Goal: Transaction & Acquisition: Book appointment/travel/reservation

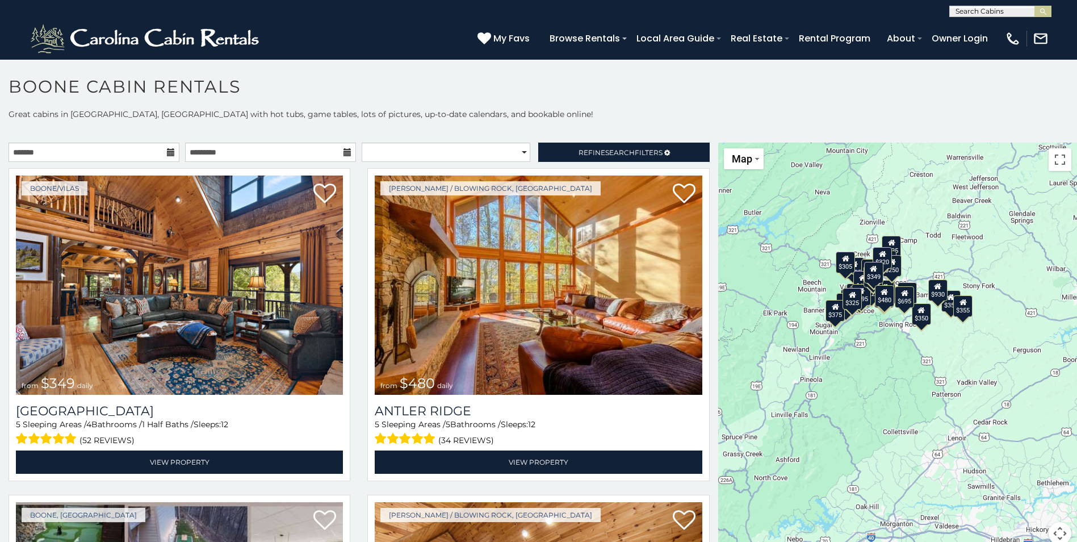
drag, startPoint x: 839, startPoint y: 311, endPoint x: 732, endPoint y: 263, distance: 117.5
click at [732, 263] on div "$349 $480 $525 $315 $355 $675 $635 $930 $400 $451 $330 $400 $485 $460 $395 $255…" at bounding box center [898, 351] width 359 height 416
click at [520, 152] on select "**********" at bounding box center [446, 152] width 169 height 19
select select "**********"
click at [362, 143] on select "**********" at bounding box center [446, 152] width 169 height 19
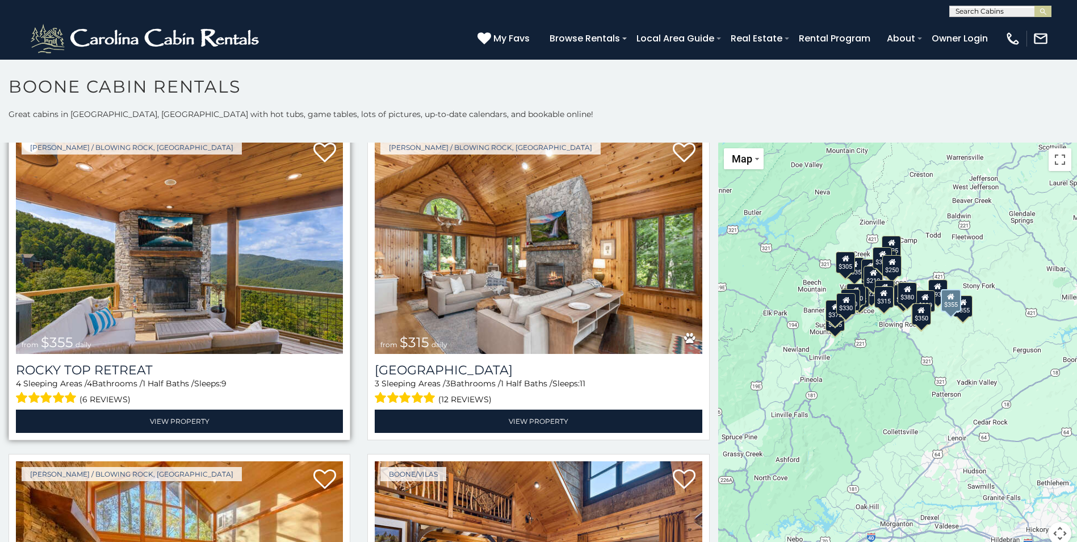
scroll to position [57, 0]
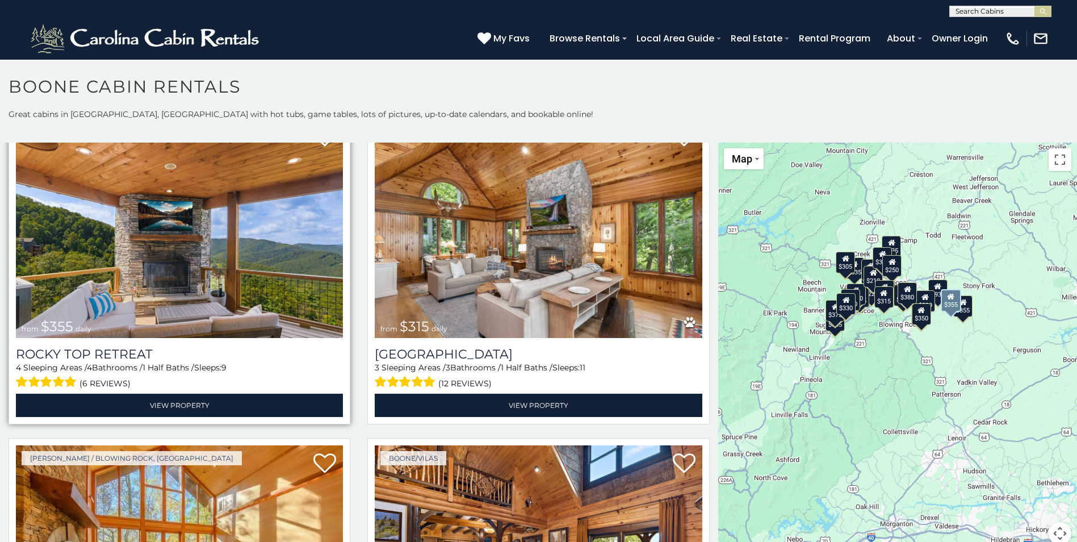
click at [247, 249] on img at bounding box center [179, 228] width 327 height 219
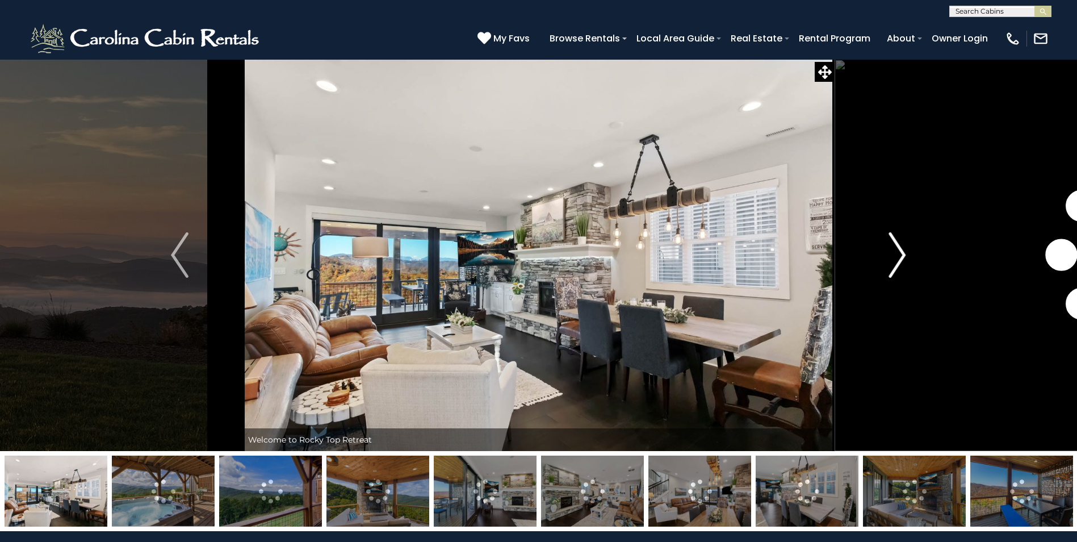
click at [898, 257] on img "Next" at bounding box center [897, 254] width 17 height 45
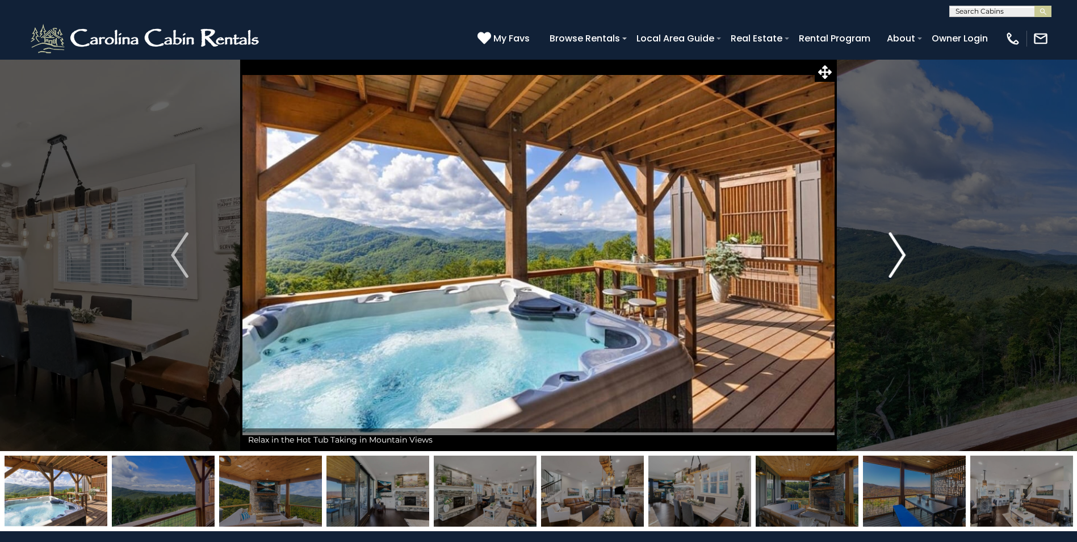
click at [898, 257] on img "Next" at bounding box center [897, 254] width 17 height 45
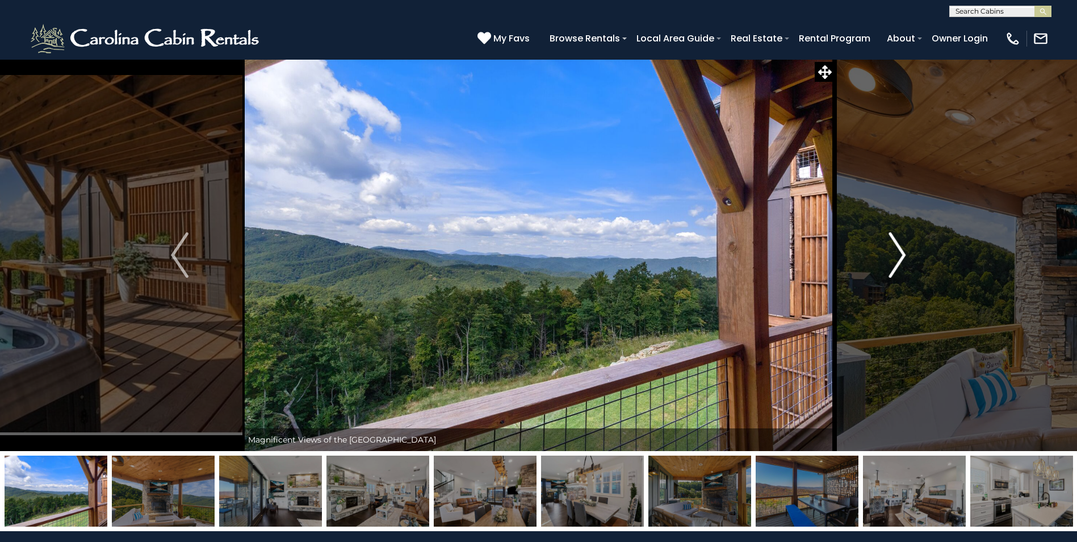
click at [898, 257] on img "Next" at bounding box center [897, 254] width 17 height 45
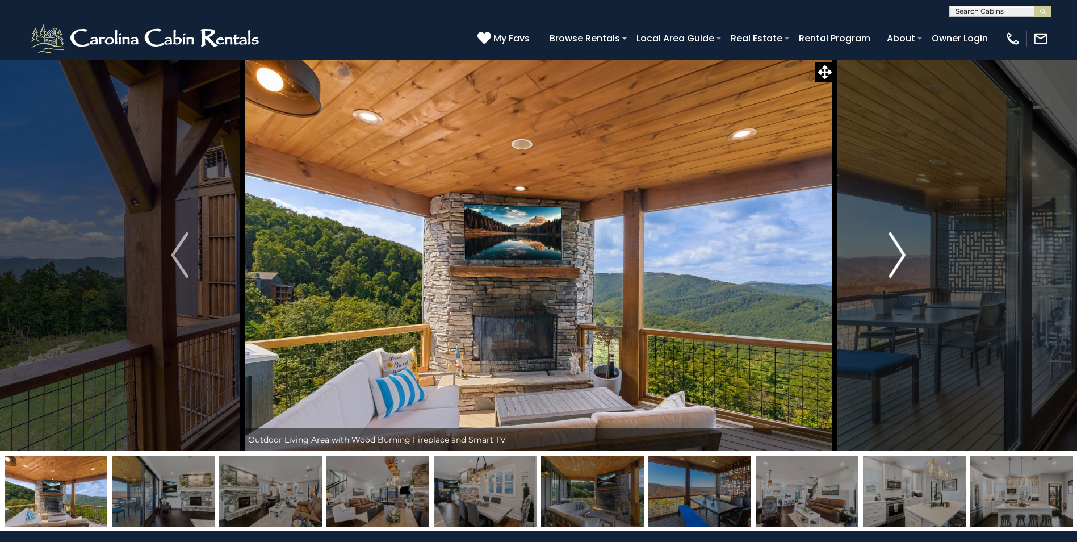
click at [898, 257] on img "Next" at bounding box center [897, 254] width 17 height 45
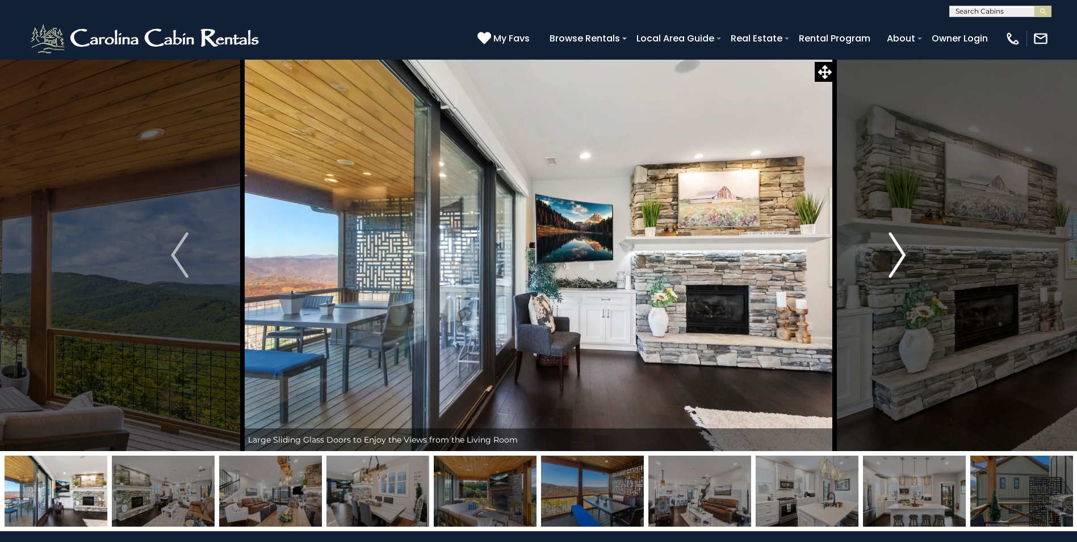
click at [898, 257] on img "Next" at bounding box center [897, 254] width 17 height 45
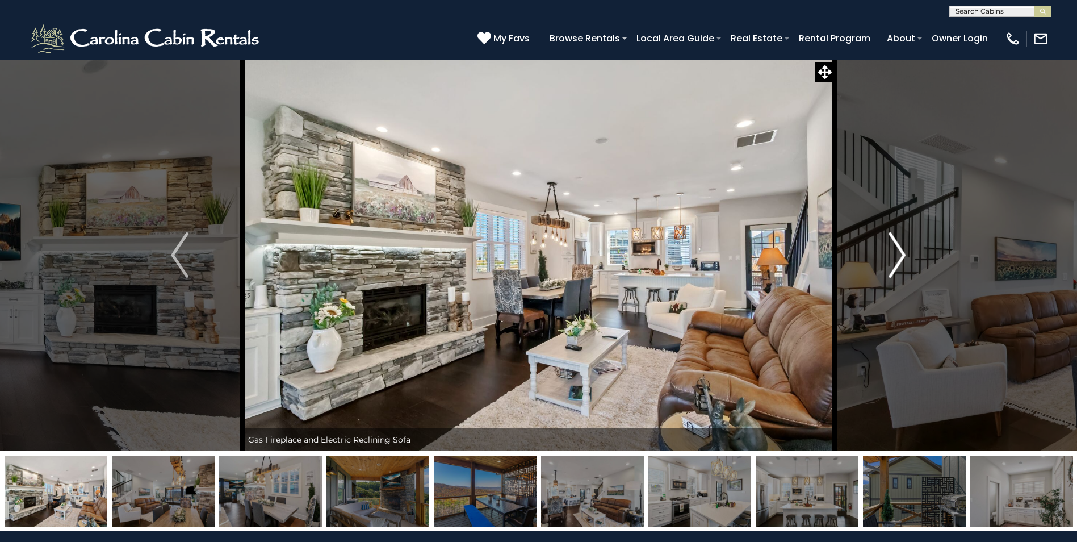
click at [898, 257] on img "Next" at bounding box center [897, 254] width 17 height 45
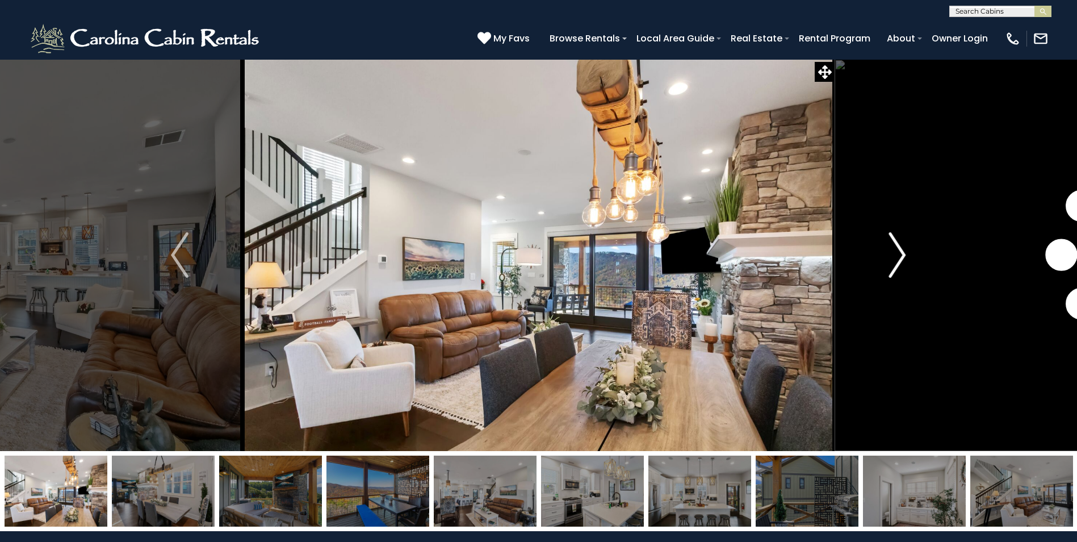
click at [898, 257] on img "Next" at bounding box center [897, 254] width 17 height 45
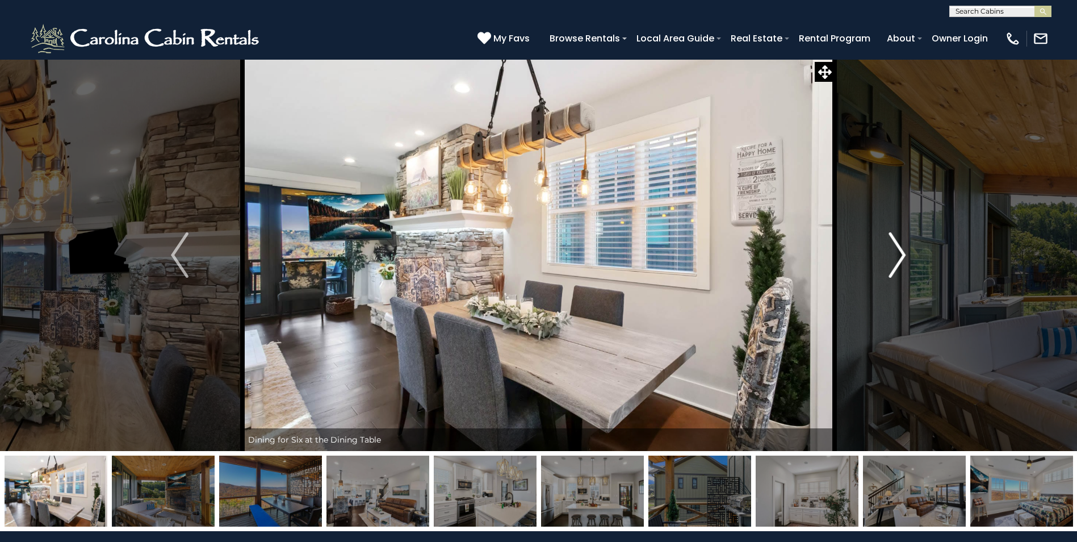
click at [898, 257] on img "Next" at bounding box center [897, 254] width 17 height 45
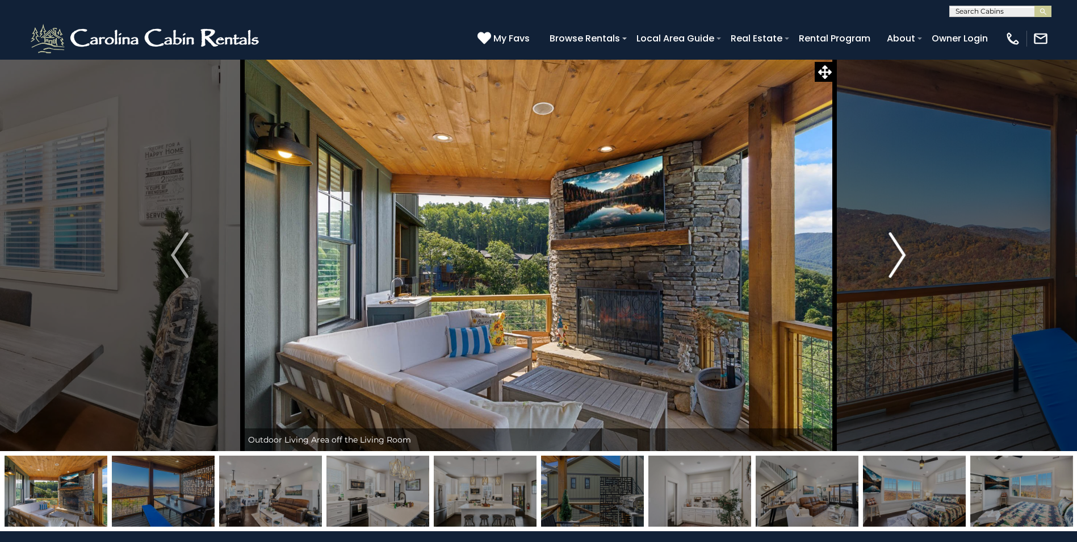
click at [898, 257] on img "Next" at bounding box center [897, 254] width 17 height 45
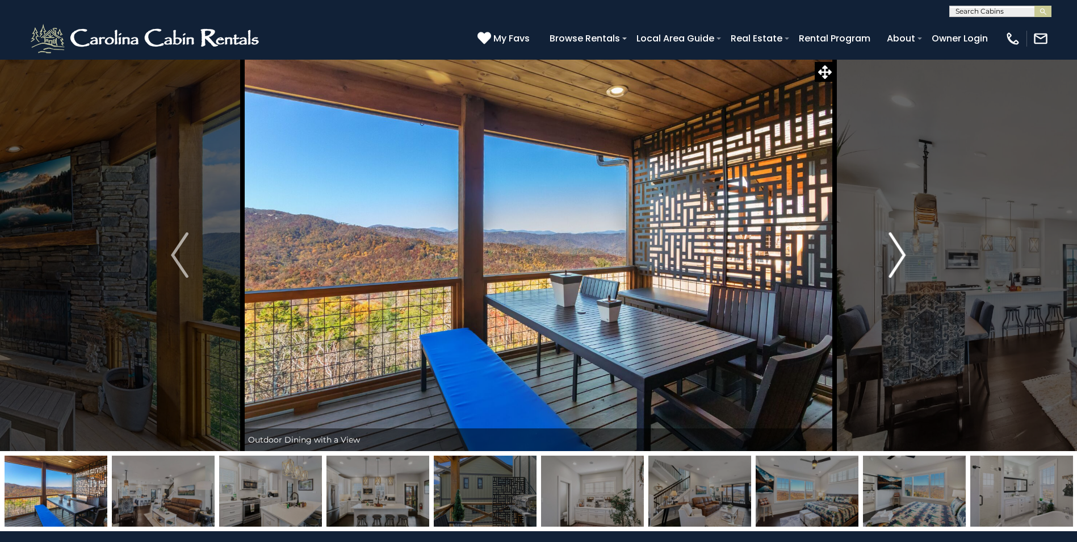
click at [898, 257] on img "Next" at bounding box center [897, 254] width 17 height 45
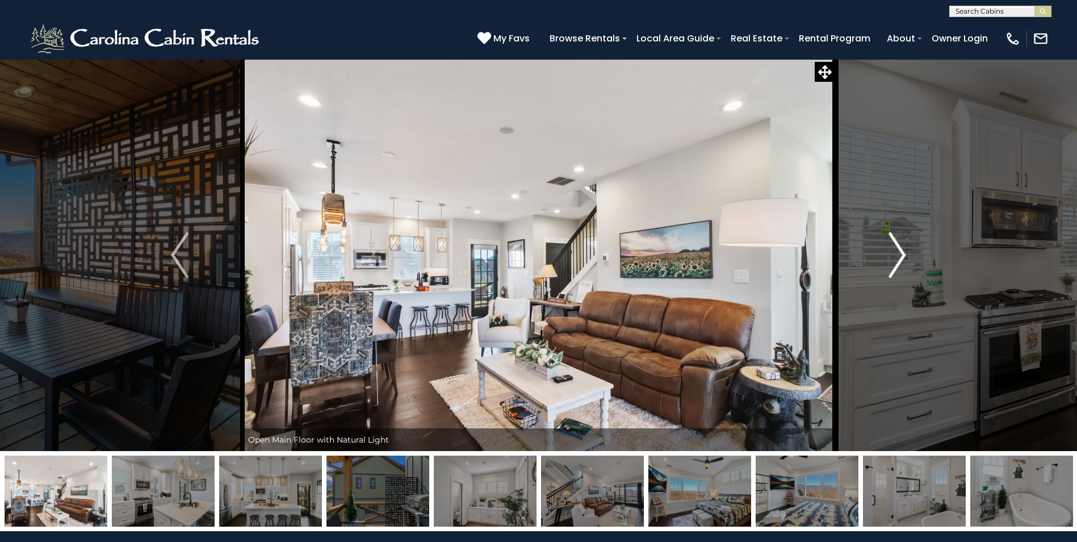
click at [898, 257] on img "Next" at bounding box center [897, 254] width 17 height 45
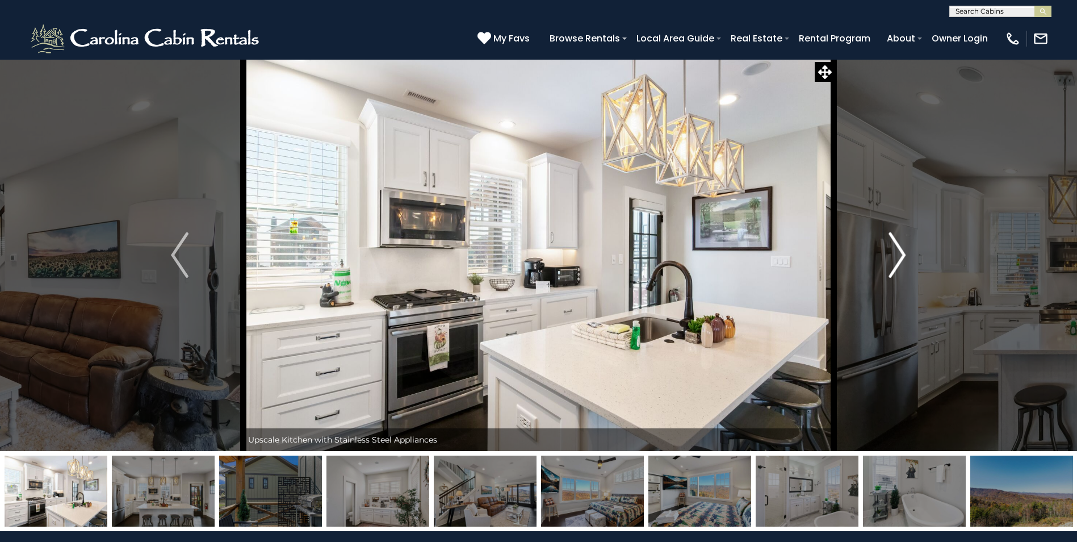
click at [898, 257] on img "Next" at bounding box center [897, 254] width 17 height 45
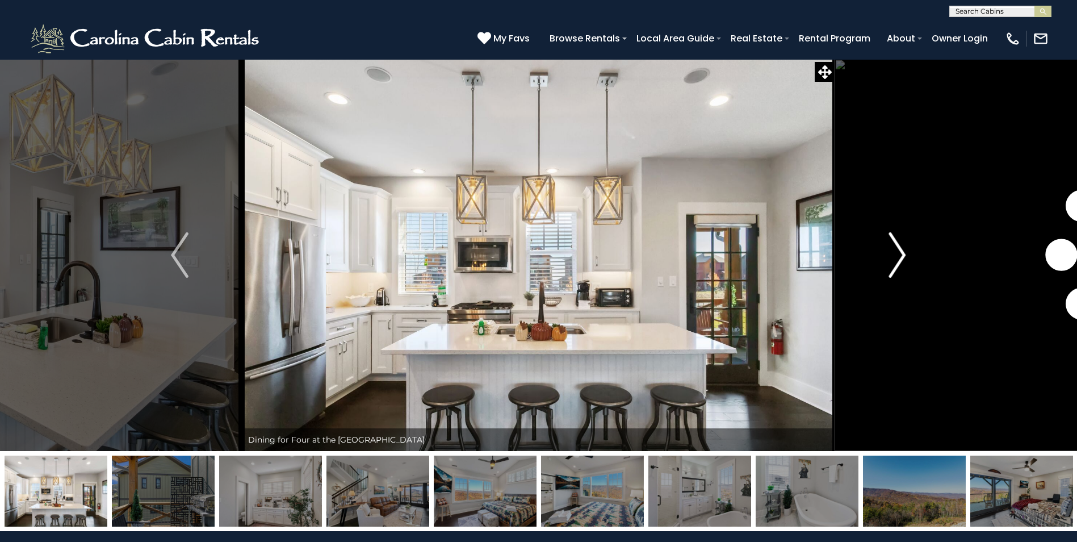
click at [898, 257] on img "Next" at bounding box center [897, 254] width 17 height 45
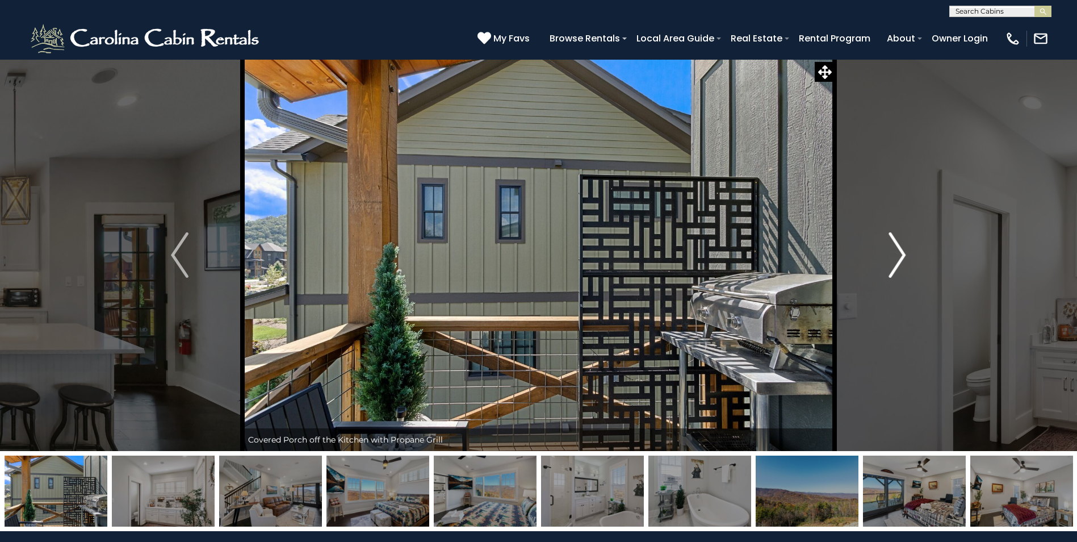
click at [898, 257] on img "Next" at bounding box center [897, 254] width 17 height 45
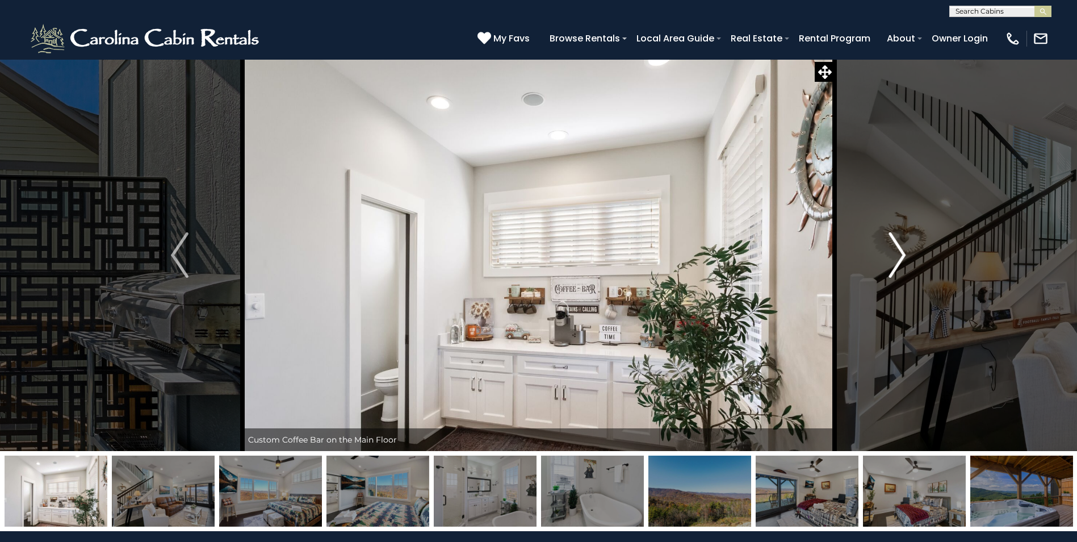
click at [898, 257] on img "Next" at bounding box center [897, 254] width 17 height 45
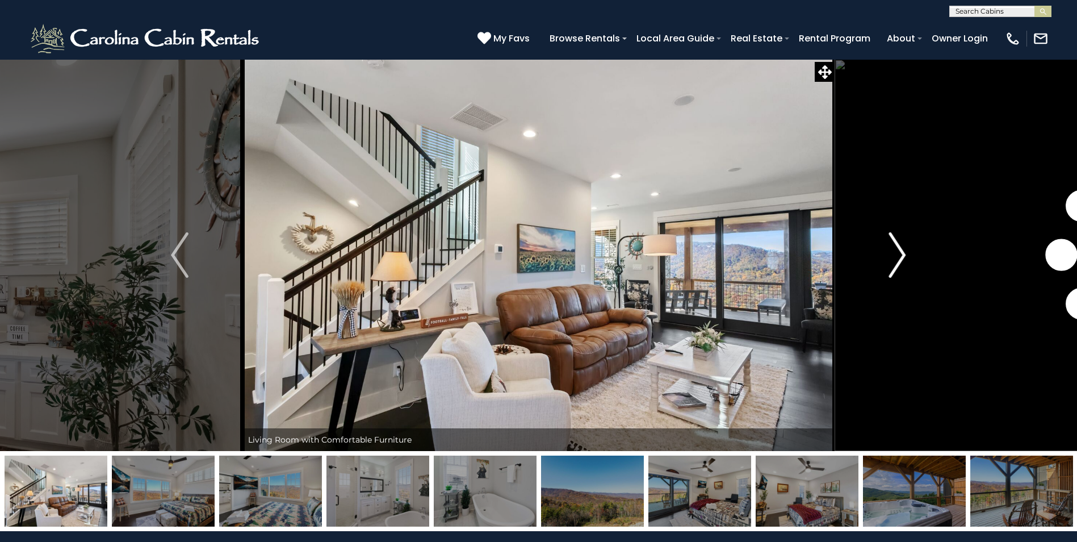
click at [898, 257] on img "Next" at bounding box center [897, 254] width 17 height 45
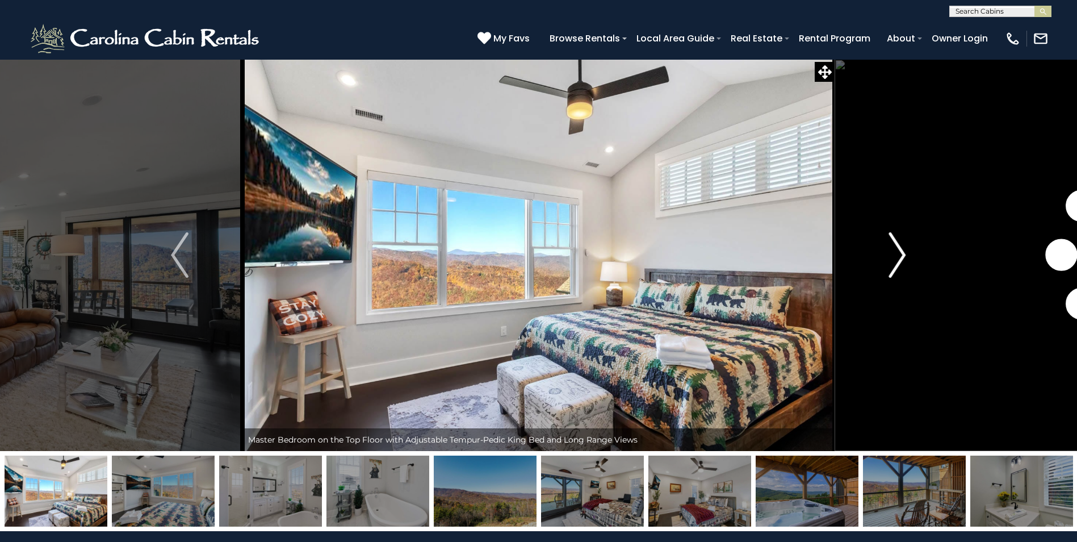
click at [898, 257] on img "Next" at bounding box center [897, 254] width 17 height 45
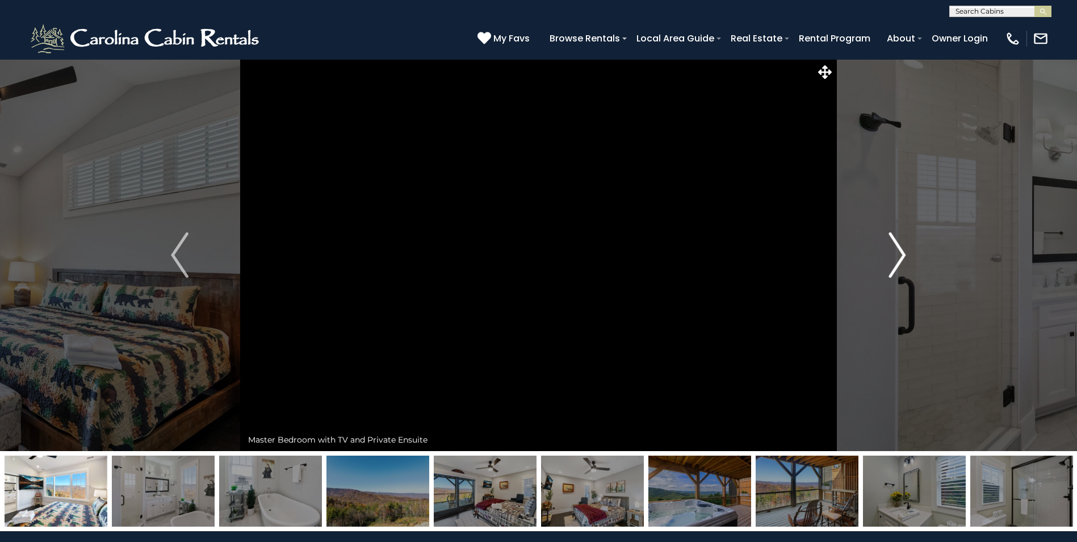
click at [898, 257] on img "Next" at bounding box center [897, 254] width 17 height 45
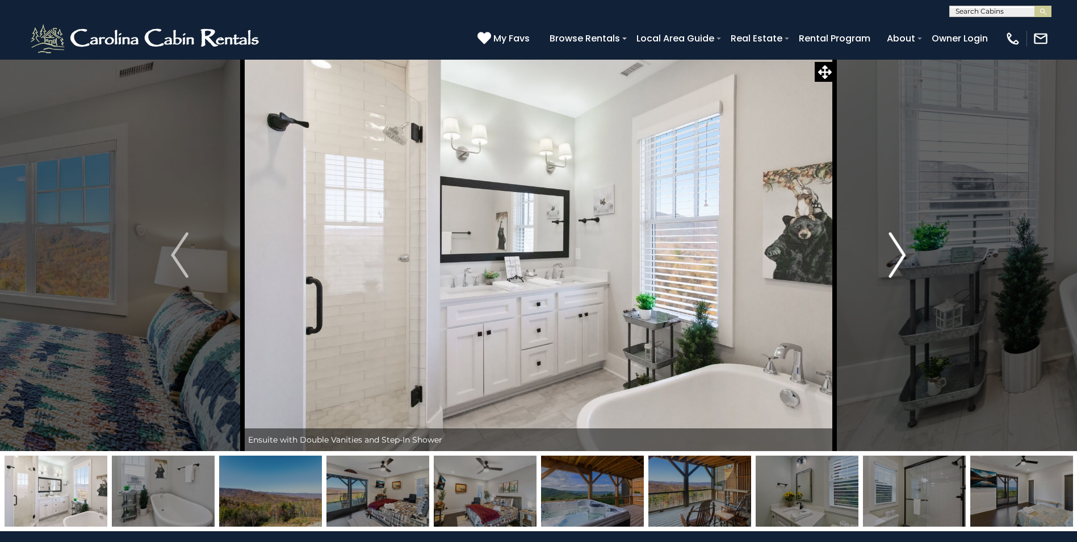
click at [898, 257] on img "Next" at bounding box center [897, 254] width 17 height 45
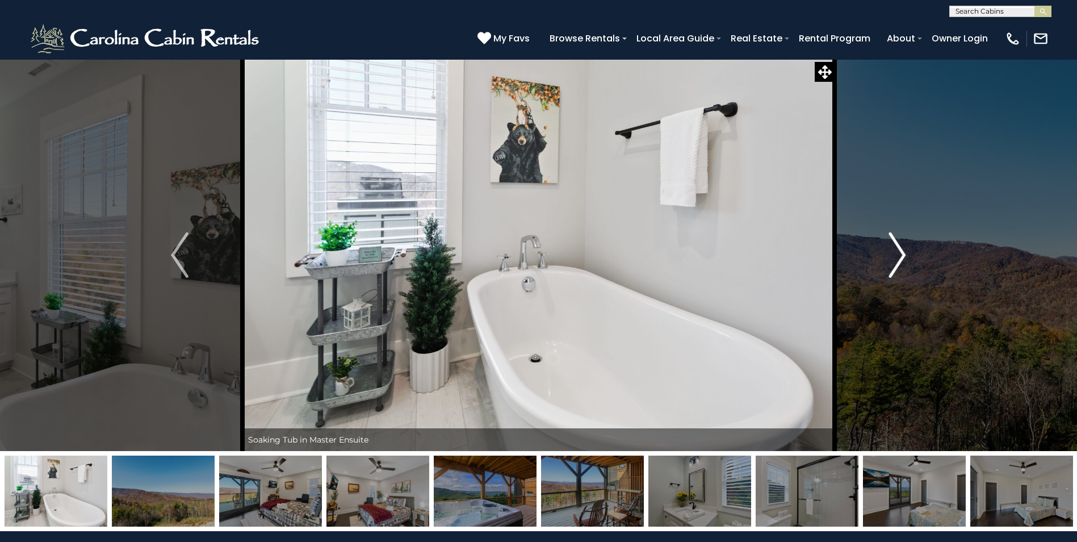
click at [898, 257] on img "Next" at bounding box center [897, 254] width 17 height 45
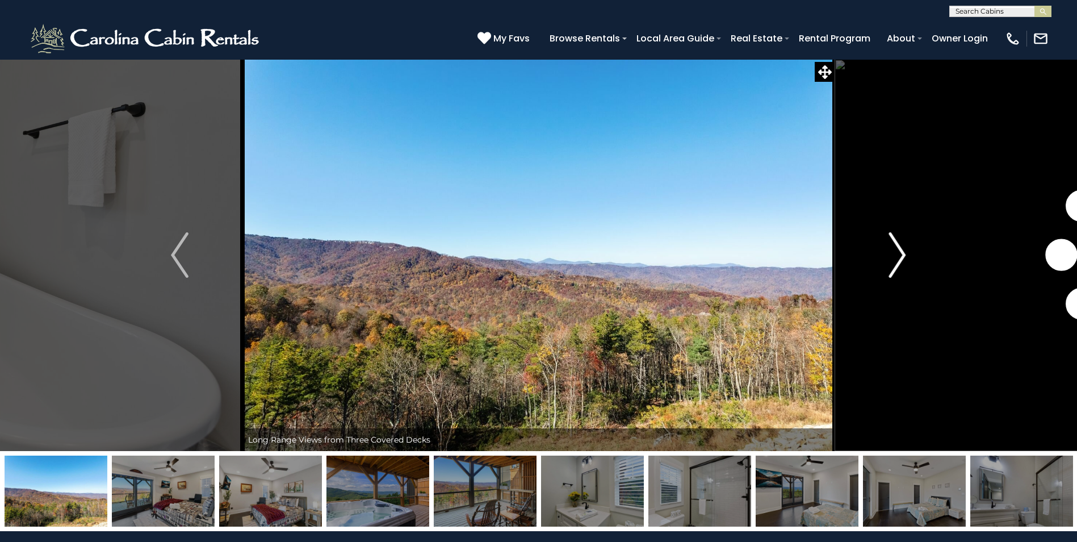
click at [898, 257] on img "Next" at bounding box center [897, 254] width 17 height 45
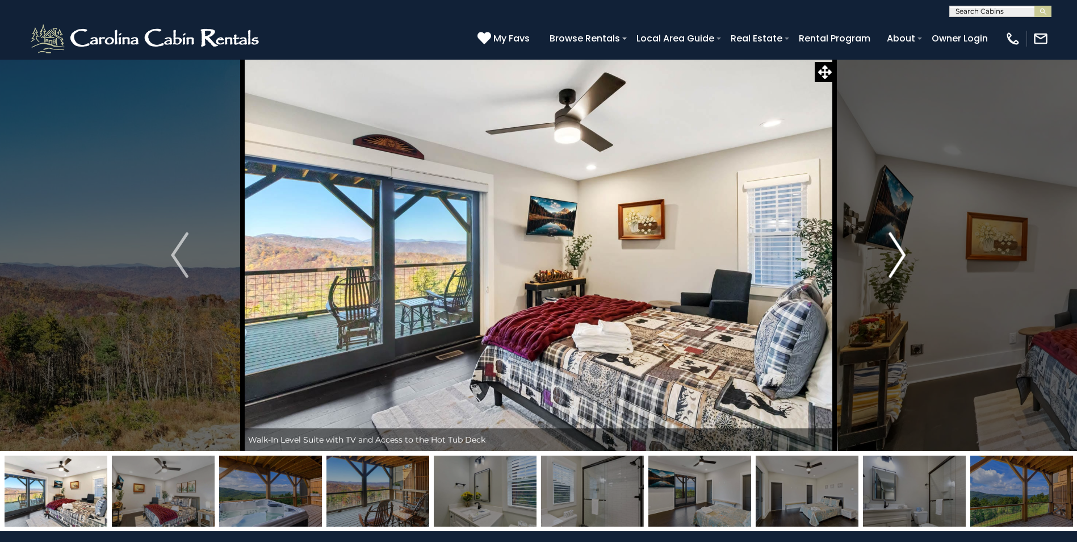
click at [898, 257] on img "Next" at bounding box center [897, 254] width 17 height 45
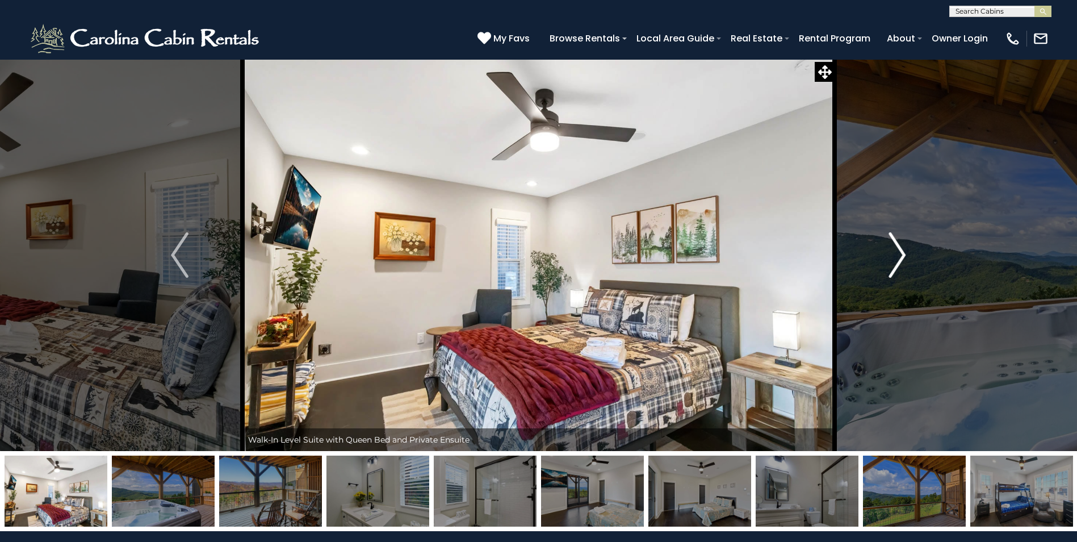
click at [898, 257] on img "Next" at bounding box center [897, 254] width 17 height 45
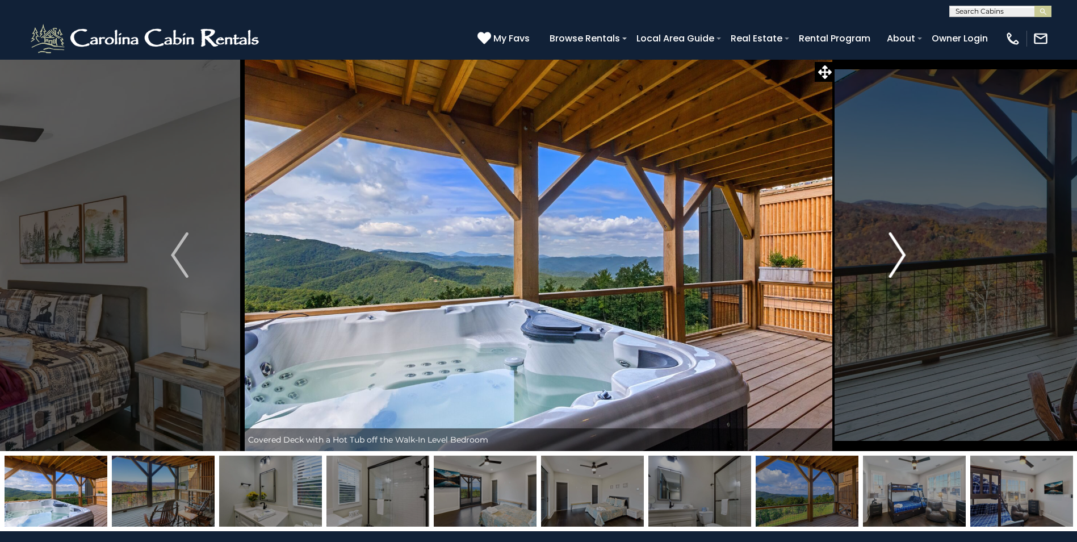
click at [898, 257] on img "Next" at bounding box center [897, 254] width 17 height 45
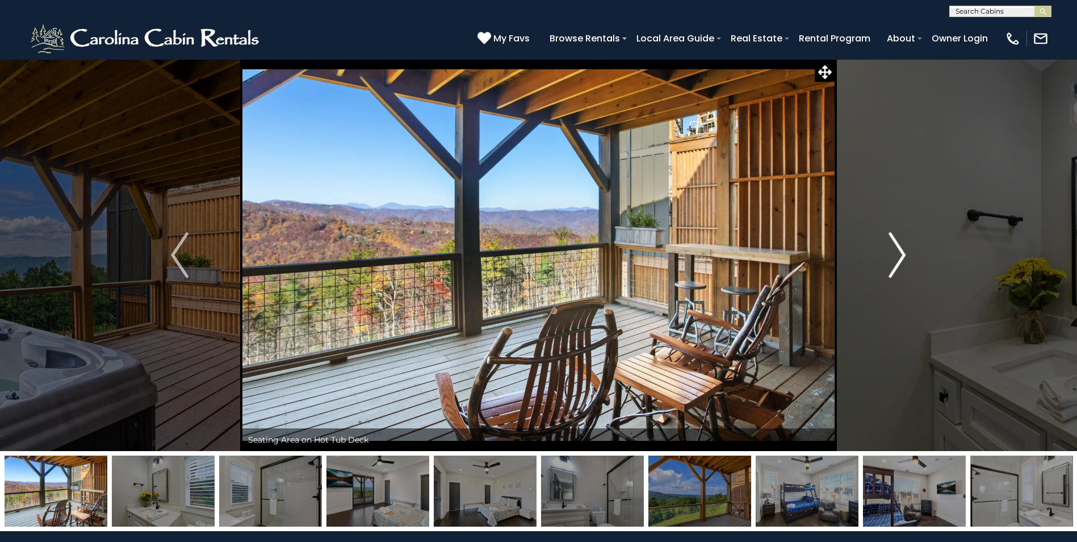
click at [898, 257] on img "Next" at bounding box center [897, 254] width 17 height 45
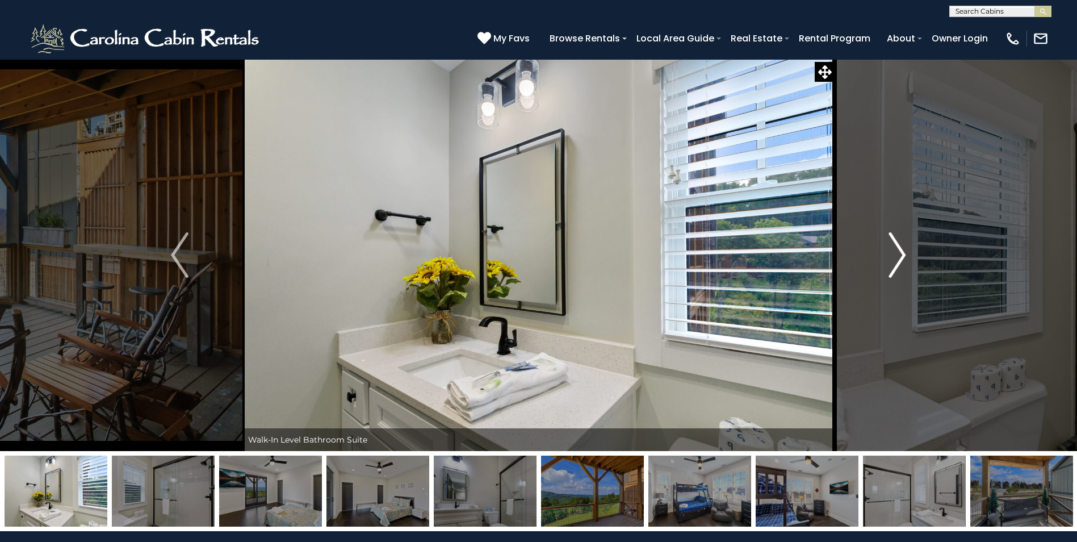
click at [898, 257] on img "Next" at bounding box center [897, 254] width 17 height 45
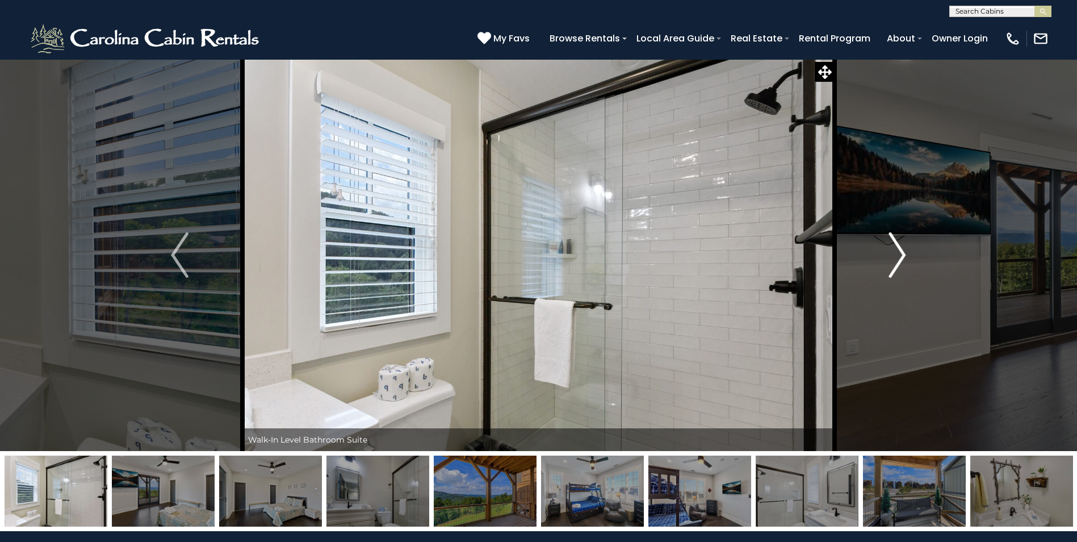
click at [898, 257] on img "Next" at bounding box center [897, 254] width 17 height 45
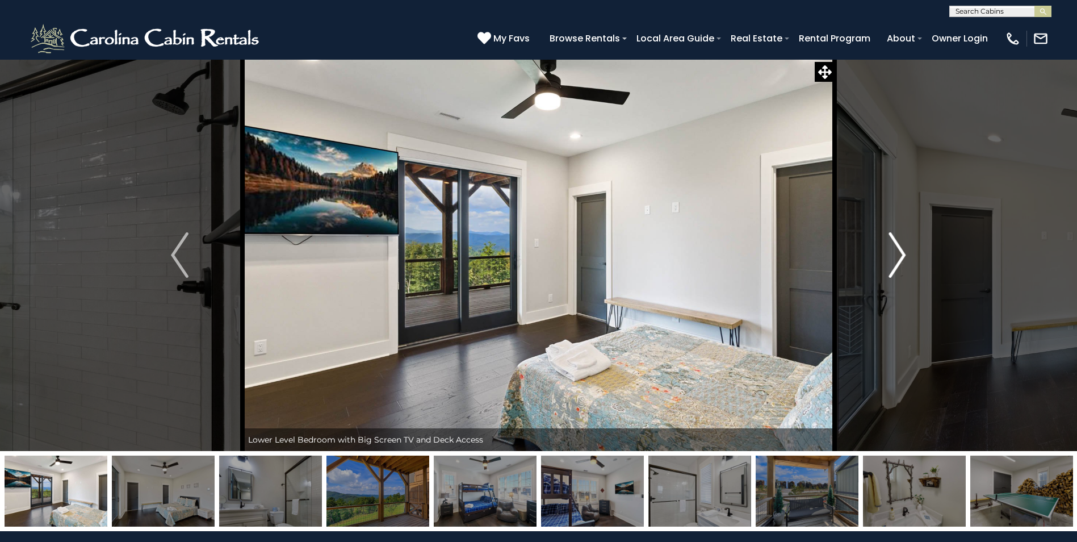
click at [898, 257] on img "Next" at bounding box center [897, 254] width 17 height 45
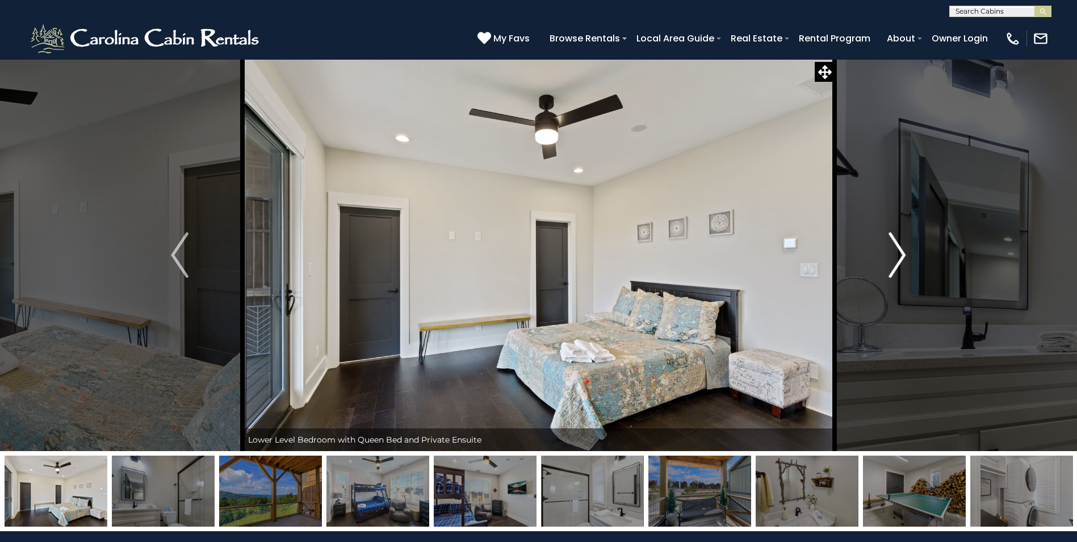
click at [898, 257] on img "Next" at bounding box center [897, 254] width 17 height 45
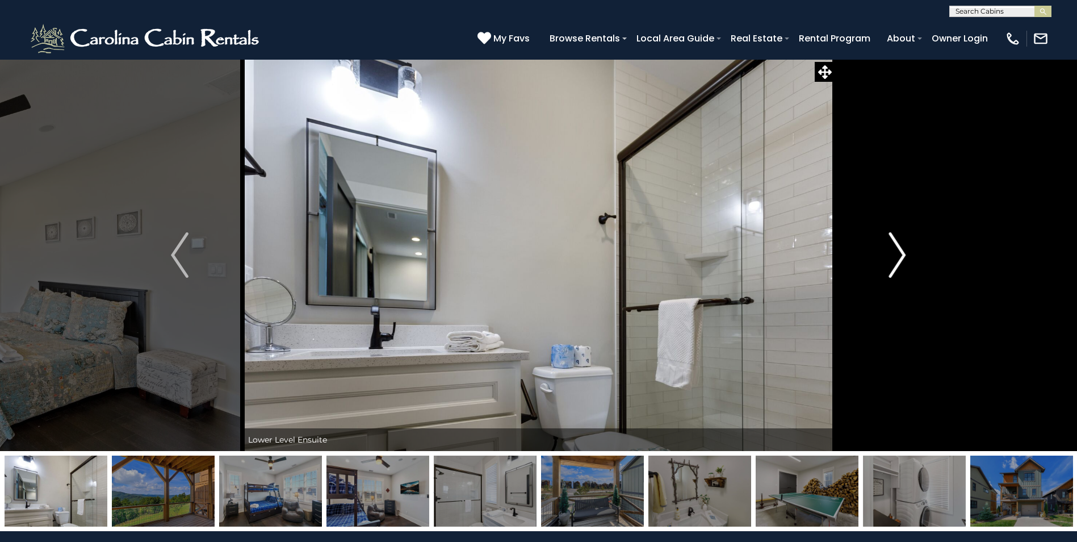
click at [898, 257] on img "Next" at bounding box center [897, 254] width 17 height 45
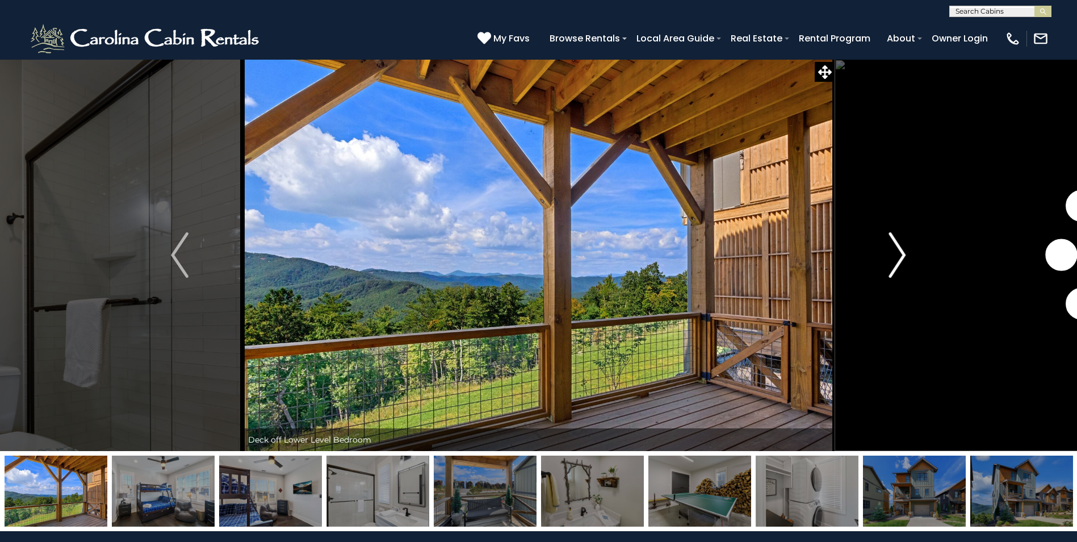
click at [898, 257] on img "Next" at bounding box center [897, 254] width 17 height 45
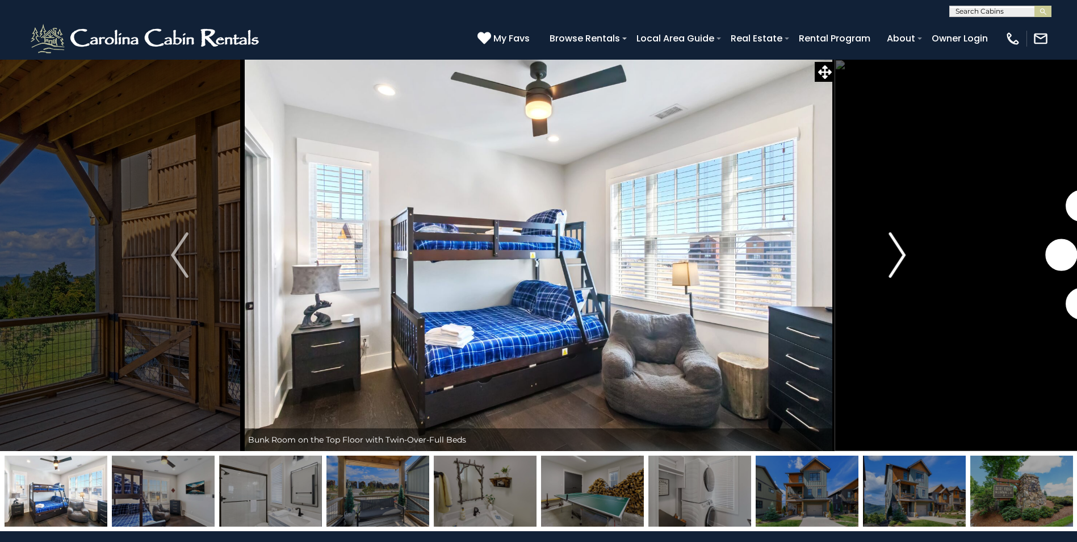
click at [898, 257] on img "Next" at bounding box center [897, 254] width 17 height 45
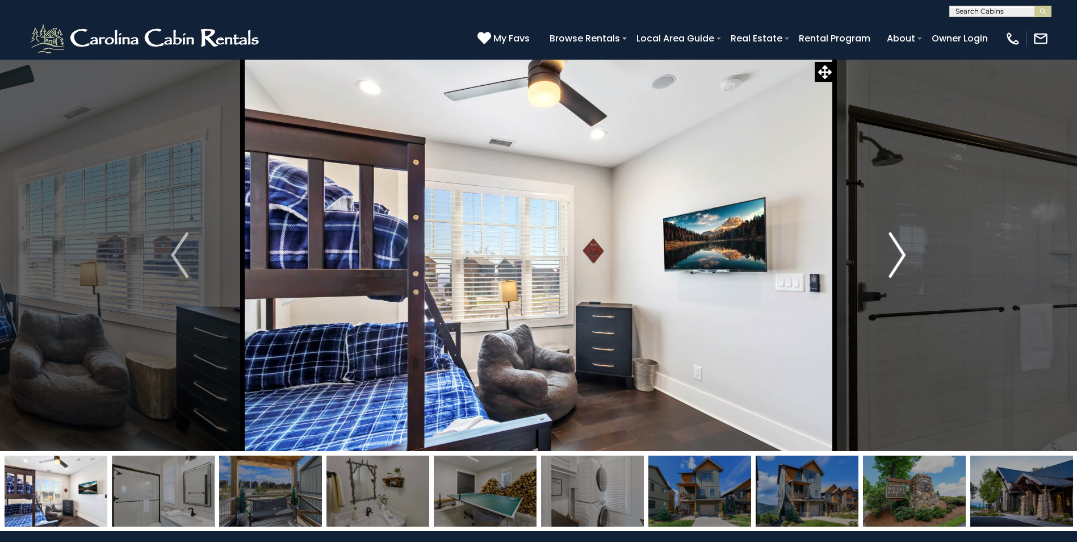
click at [898, 257] on img "Next" at bounding box center [897, 254] width 17 height 45
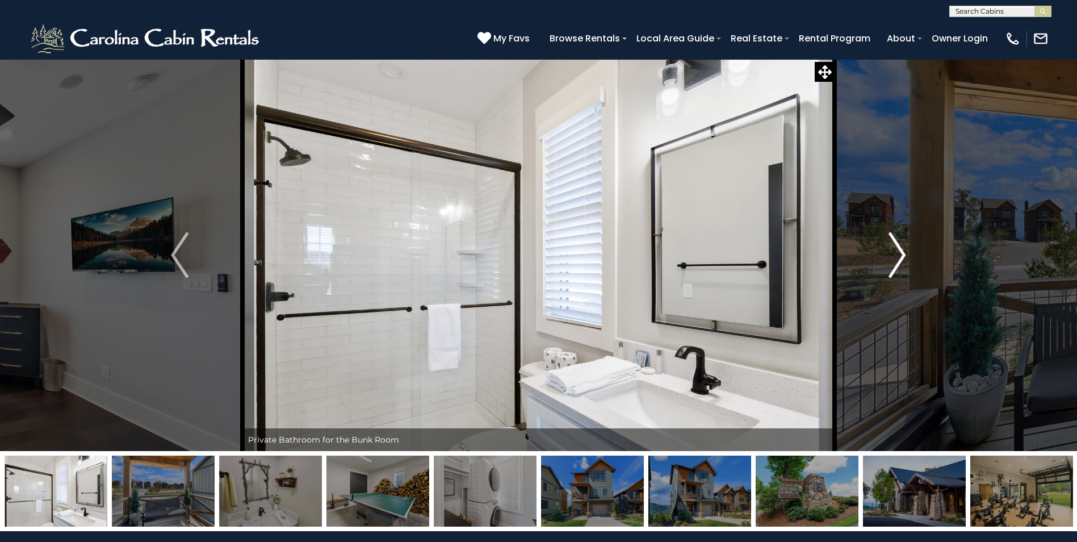
click at [898, 257] on img "Next" at bounding box center [897, 254] width 17 height 45
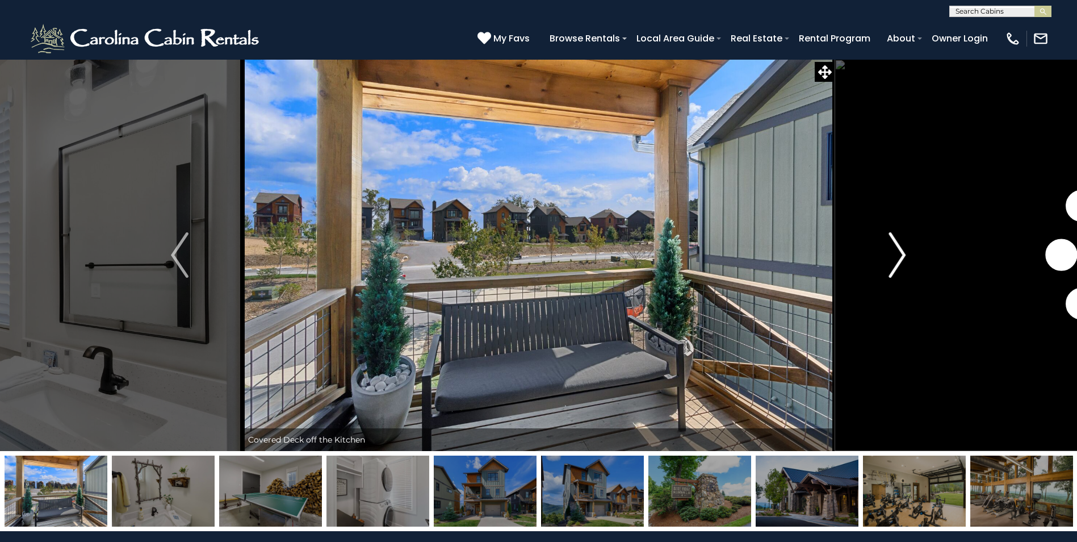
click at [898, 257] on img "Next" at bounding box center [897, 254] width 17 height 45
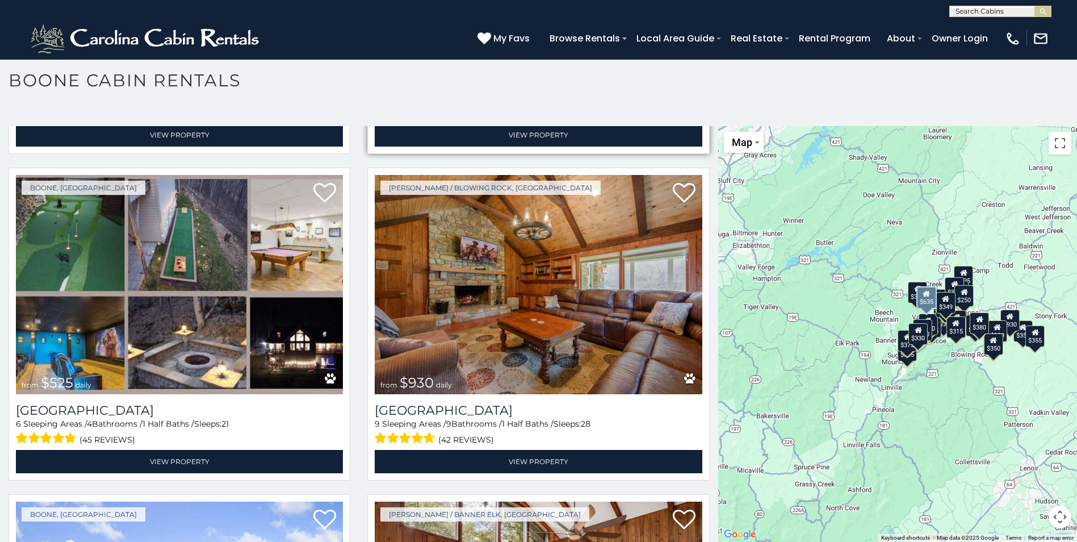
scroll to position [966, 0]
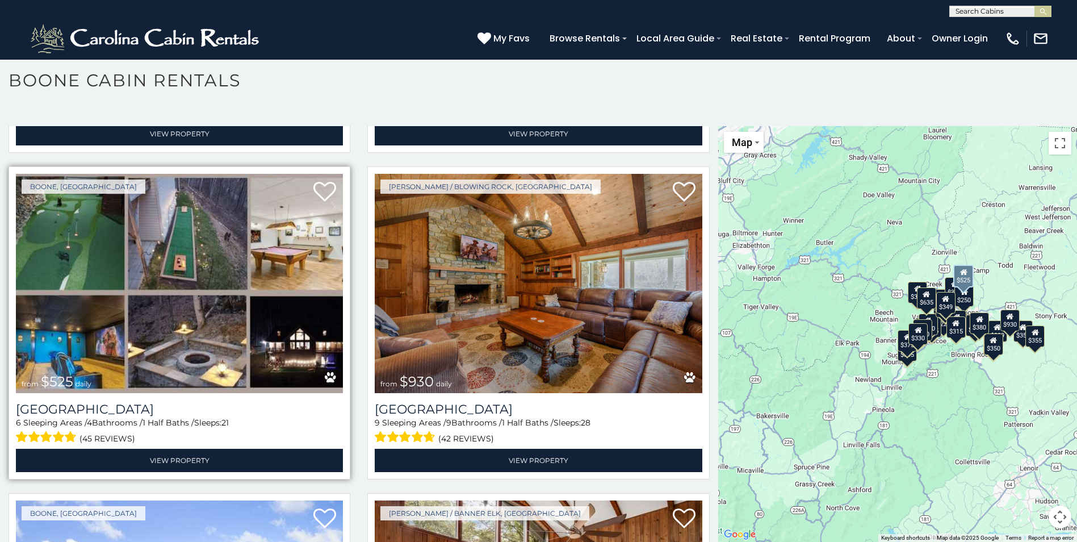
click at [178, 315] on img at bounding box center [179, 283] width 327 height 219
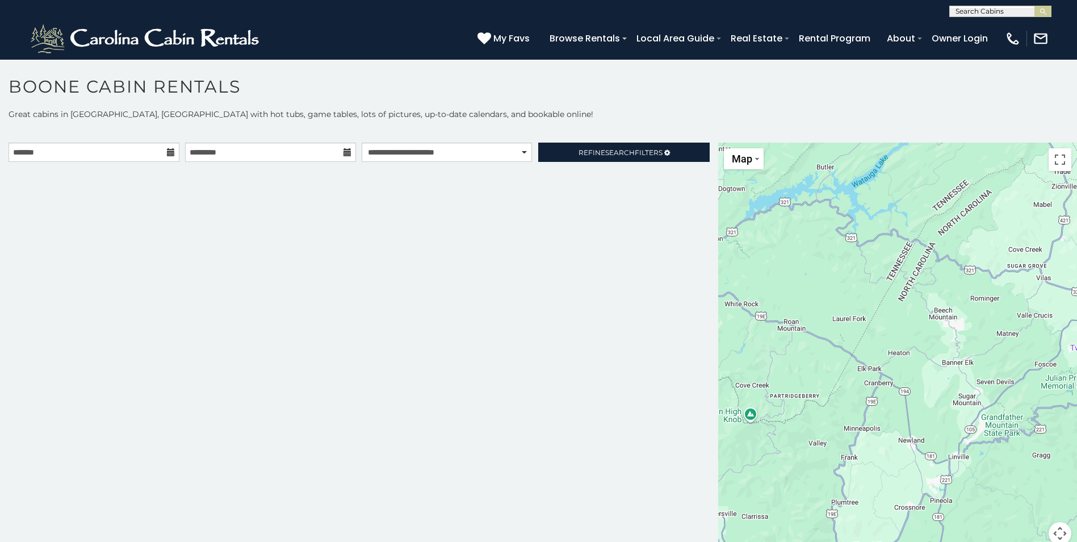
scroll to position [6, 0]
